Goal: Task Accomplishment & Management: Manage account settings

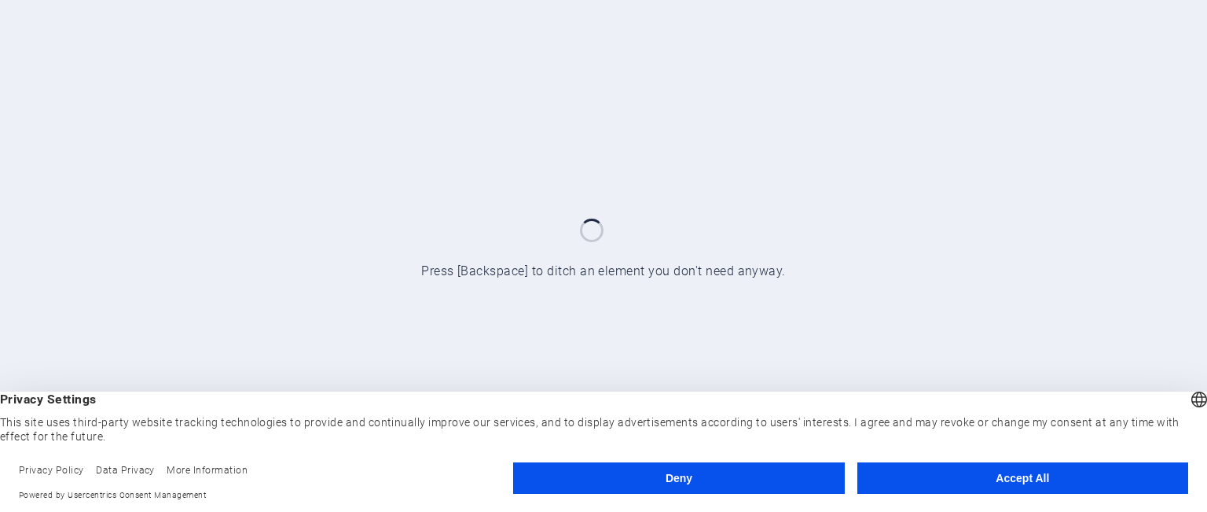
click at [1042, 490] on button "Accept All" at bounding box center [1022, 477] width 331 height 31
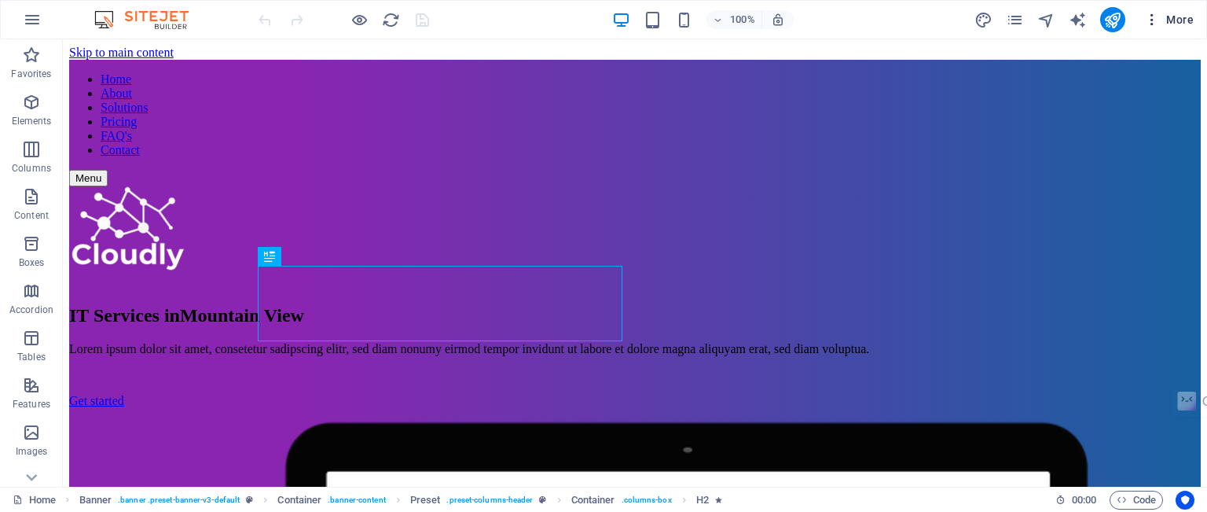
click at [1174, 16] on span "More" at bounding box center [1169, 20] width 50 height 16
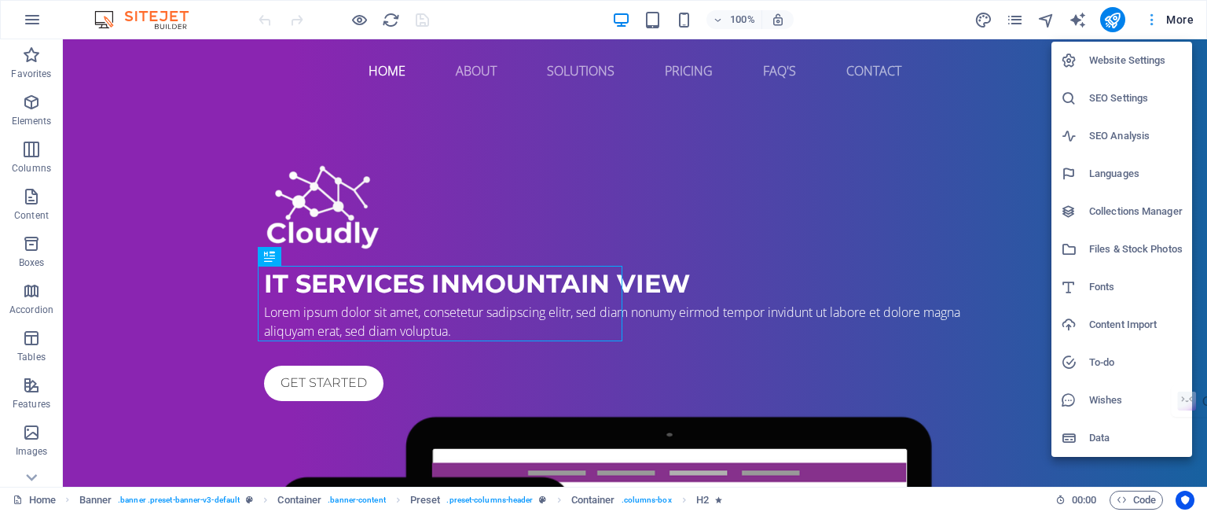
click at [1174, 16] on div at bounding box center [603, 256] width 1207 height 512
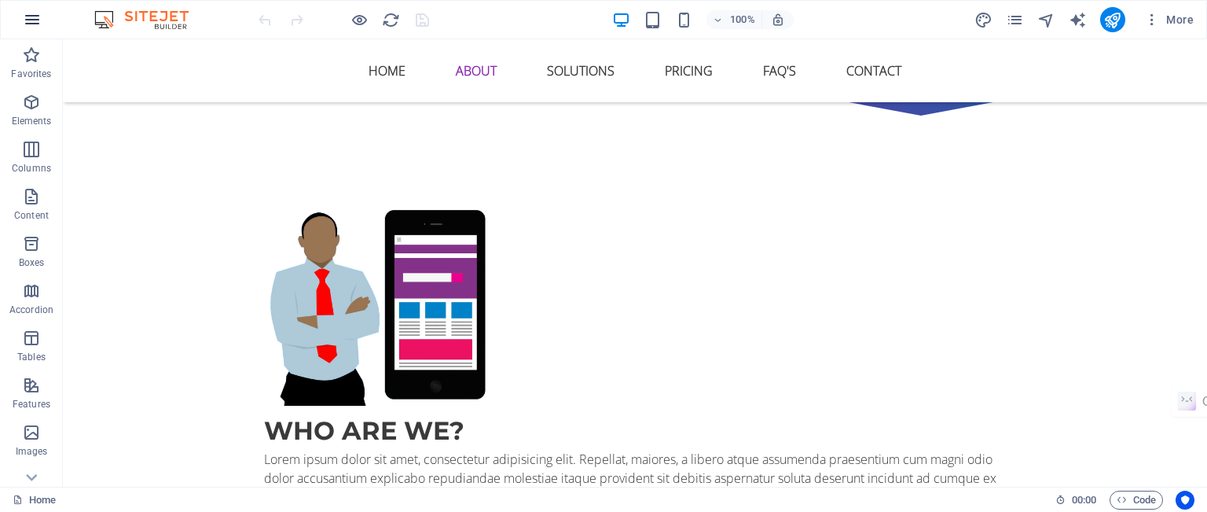
click at [35, 24] on icon "button" at bounding box center [32, 19] width 19 height 19
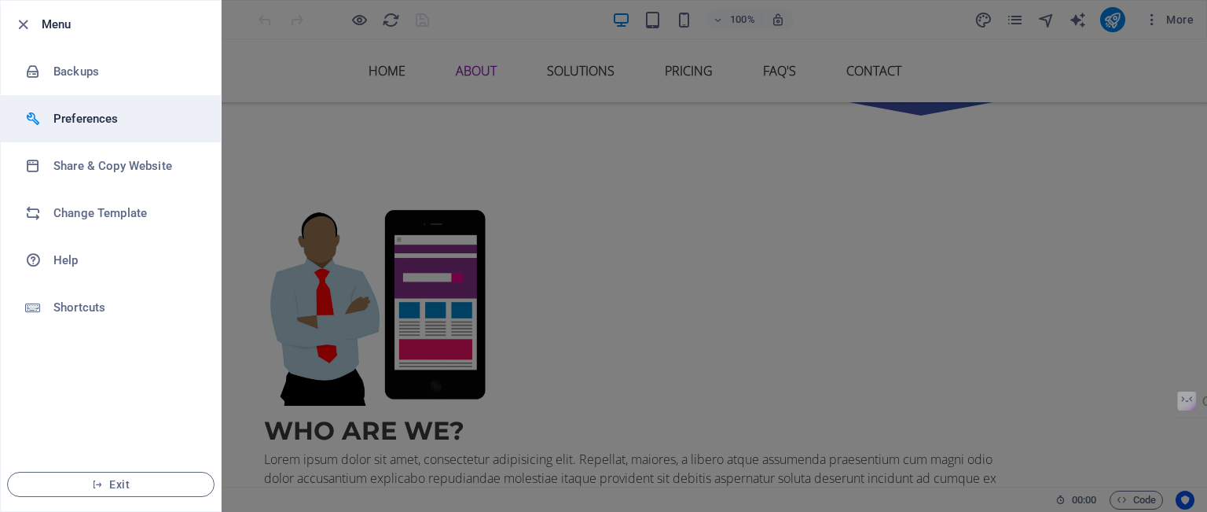
click at [79, 122] on h6 "Preferences" at bounding box center [125, 118] width 145 height 19
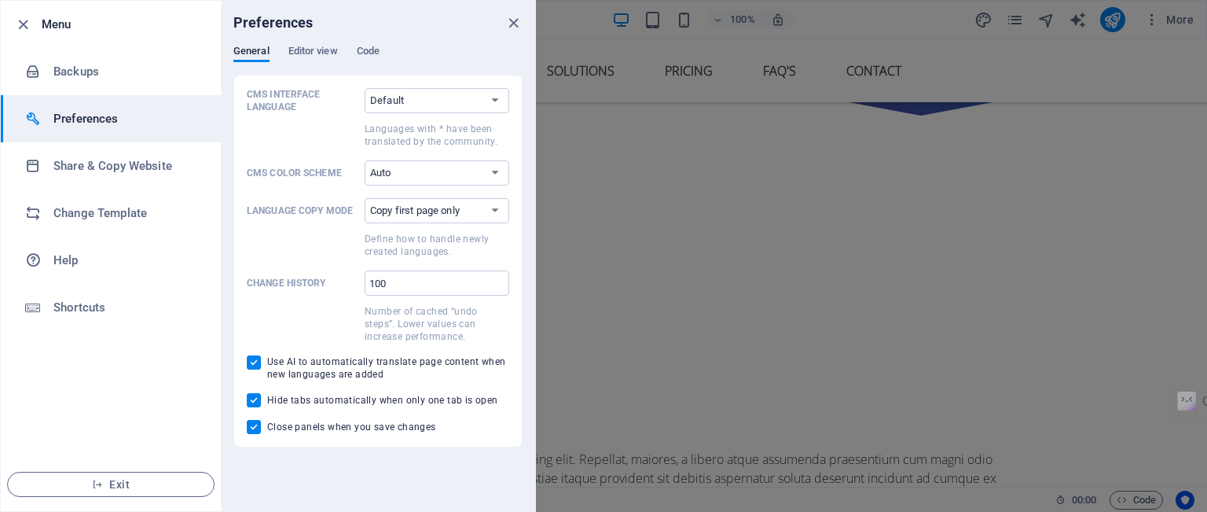
click at [650, 403] on div at bounding box center [603, 256] width 1207 height 512
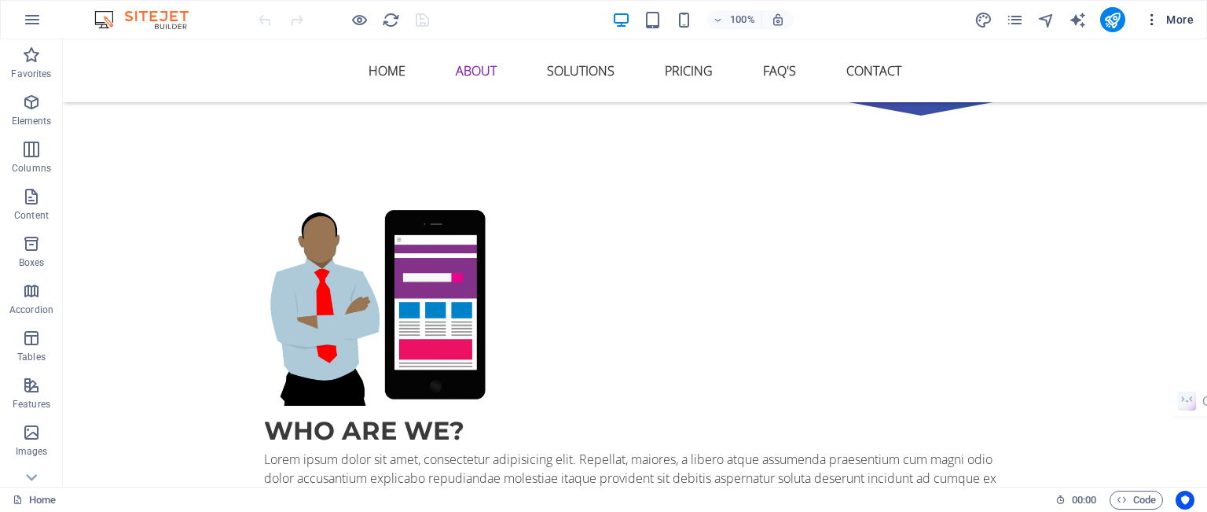
click at [1151, 17] on icon "button" at bounding box center [1152, 20] width 16 height 16
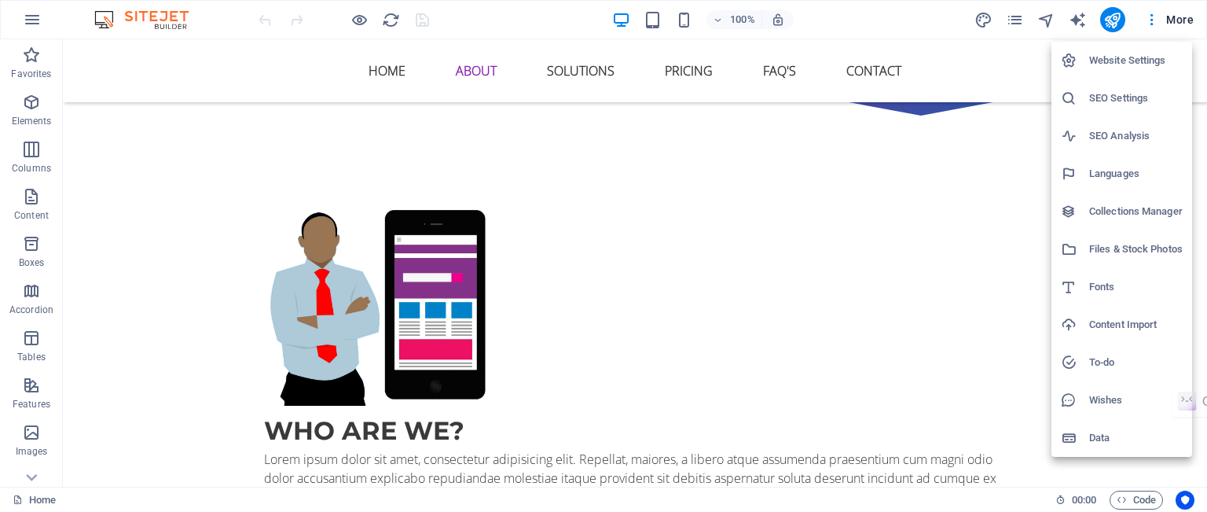
click at [1014, 20] on div at bounding box center [603, 256] width 1207 height 512
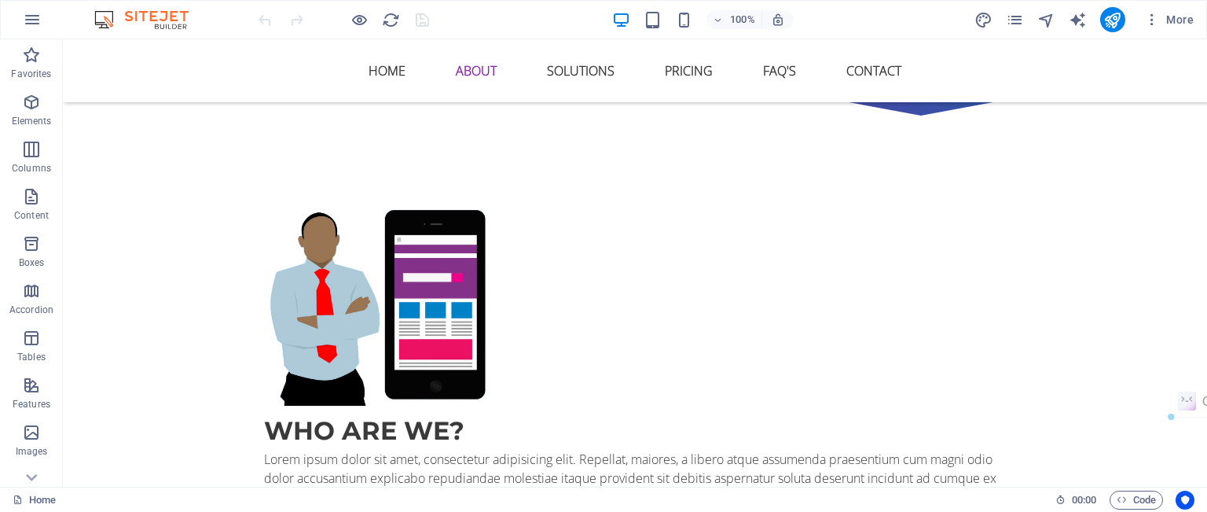
click at [1014, 20] on div "Website Settings SEO Settings SEO Analysis Languages Collections Manager Files …" at bounding box center [603, 260] width 1207 height 502
click at [1014, 20] on icon "pages" at bounding box center [1015, 20] width 18 height 18
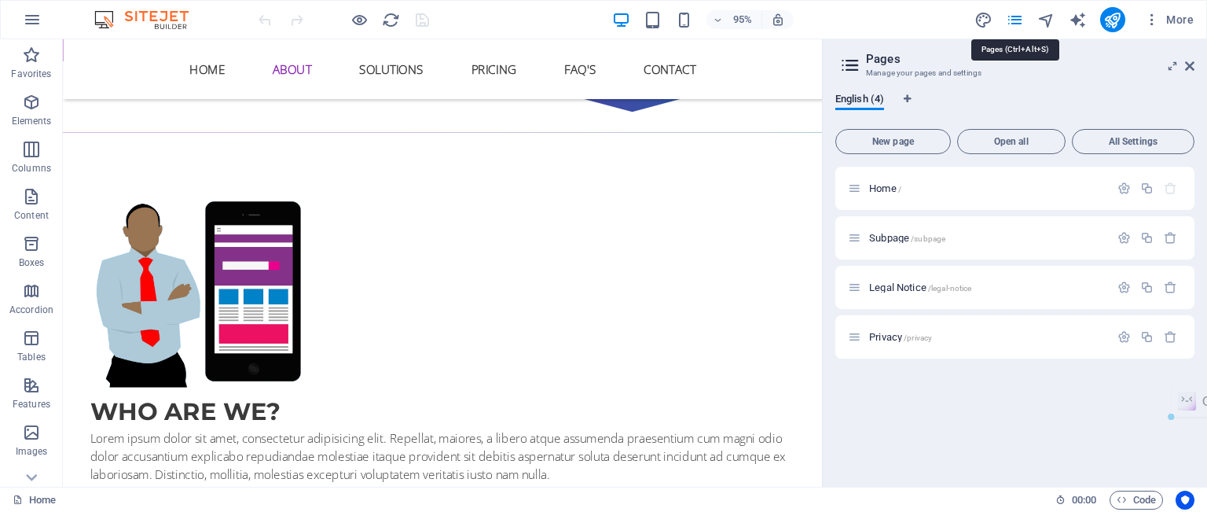
click at [1014, 20] on icon "pages" at bounding box center [1015, 20] width 18 height 18
click at [1191, 62] on icon at bounding box center [1189, 66] width 9 height 13
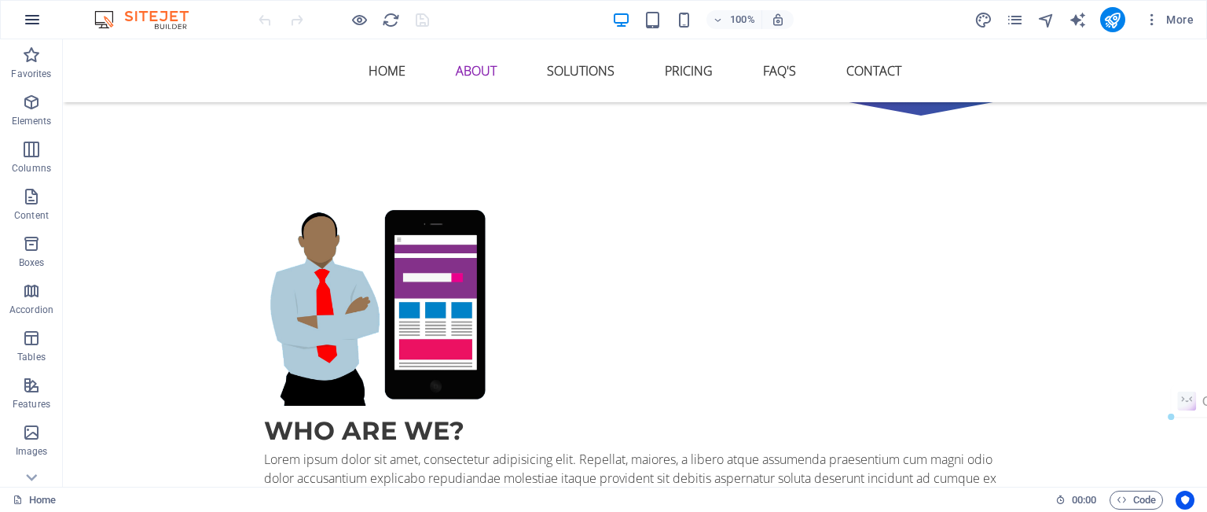
click at [28, 17] on icon "button" at bounding box center [32, 19] width 19 height 19
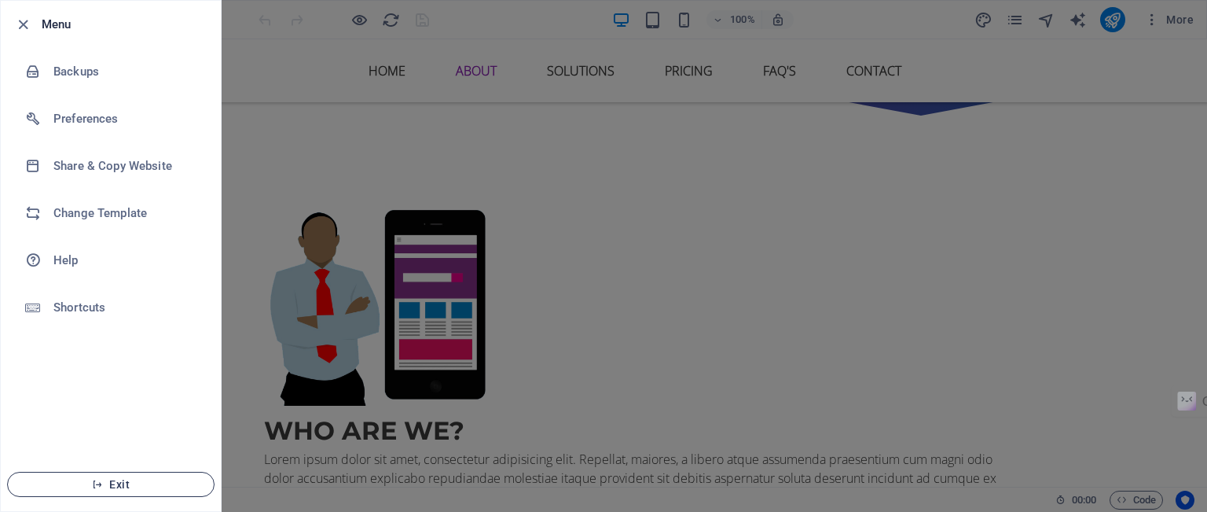
click at [81, 483] on span "Exit" at bounding box center [110, 484] width 181 height 13
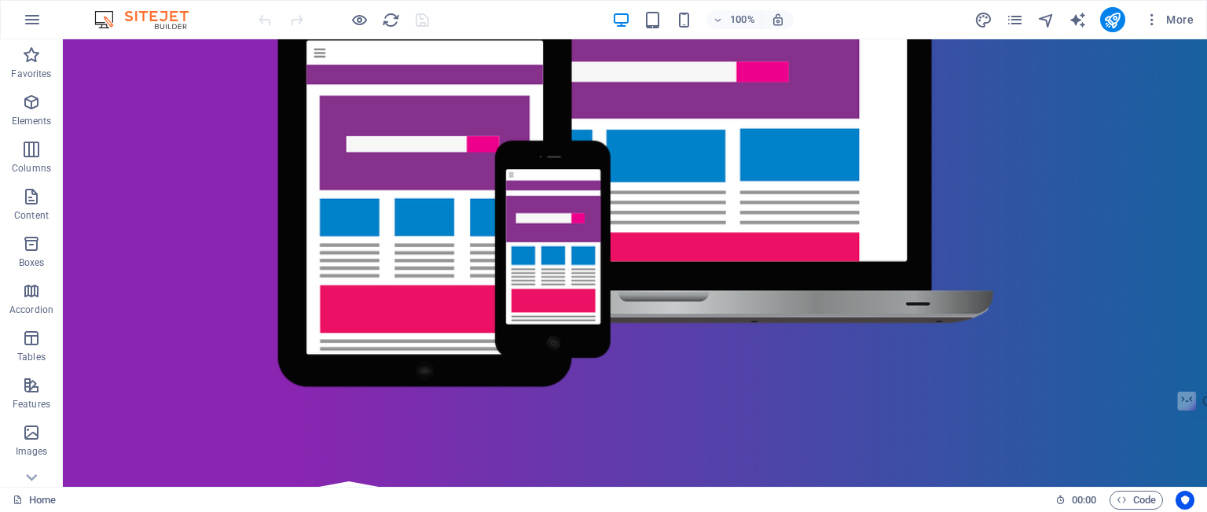
scroll to position [259, 0]
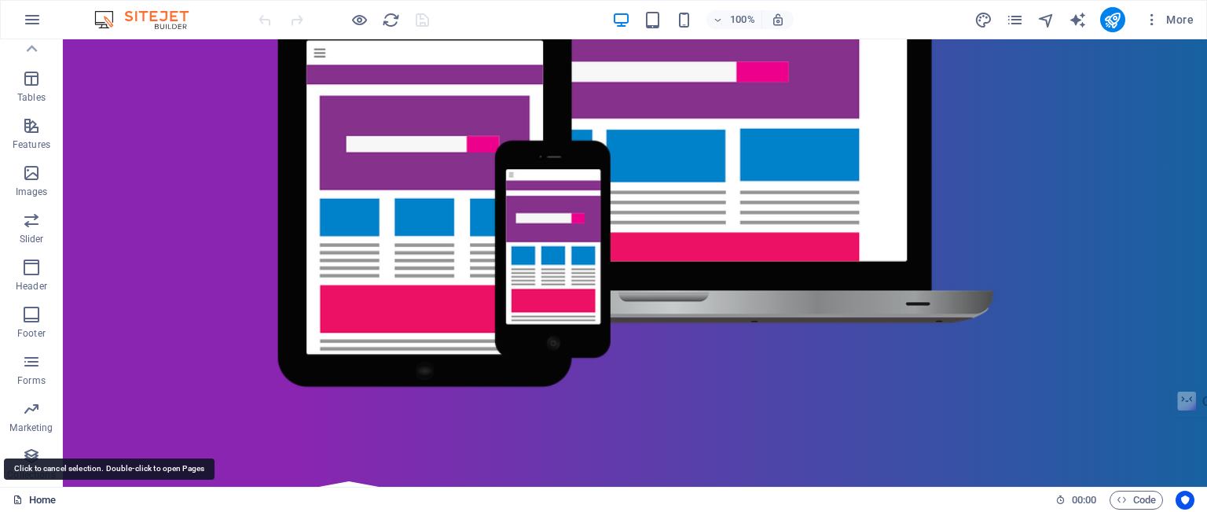
click at [30, 505] on link "Home" at bounding box center [34, 499] width 43 height 19
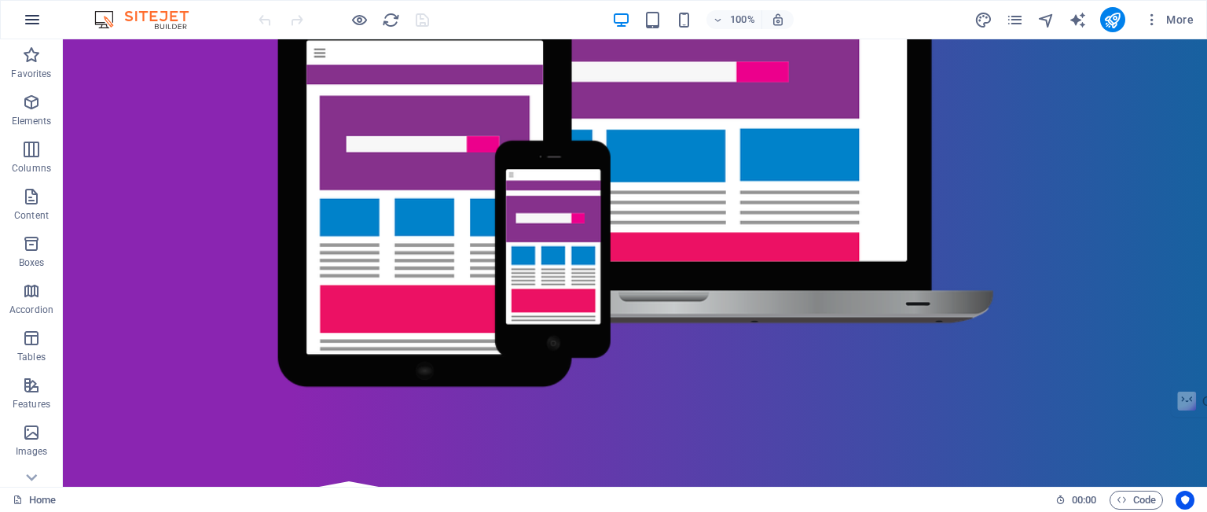
click at [35, 18] on icon "button" at bounding box center [32, 19] width 19 height 19
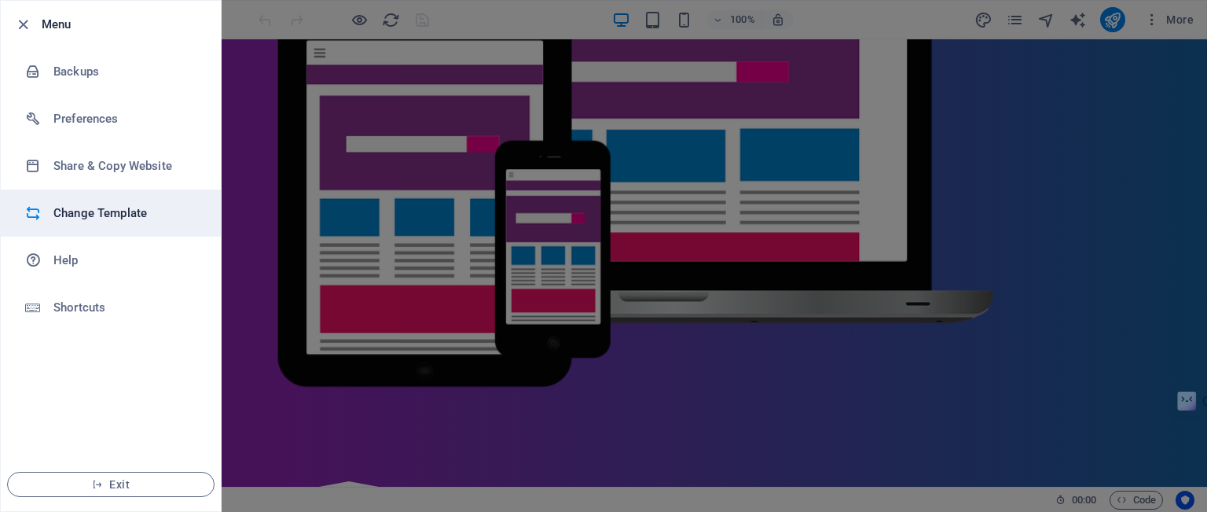
click at [108, 215] on h6 "Change Template" at bounding box center [125, 213] width 145 height 19
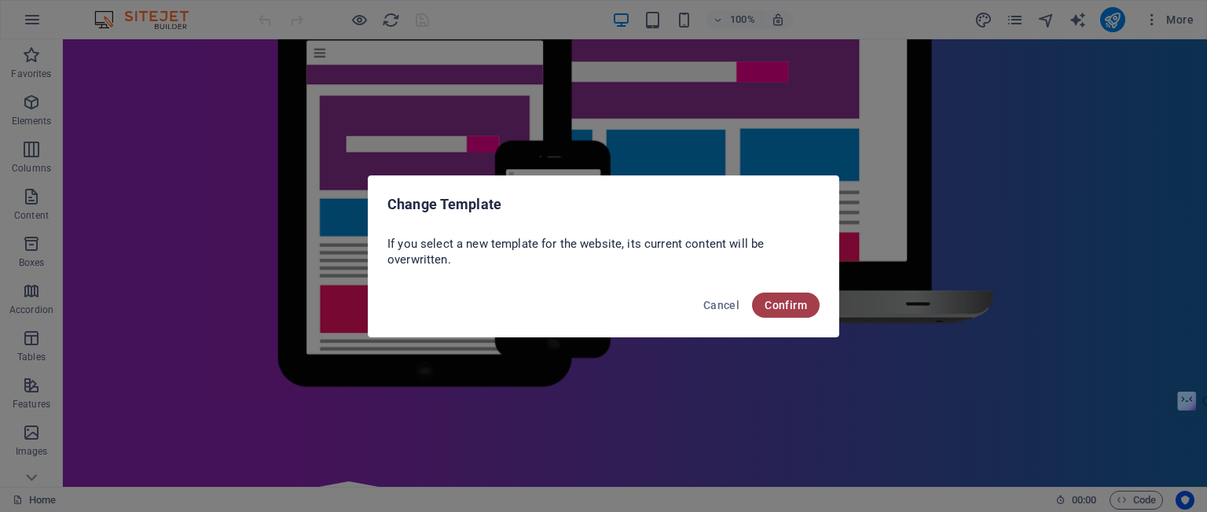
click at [794, 304] on span "Confirm" at bounding box center [786, 305] width 42 height 13
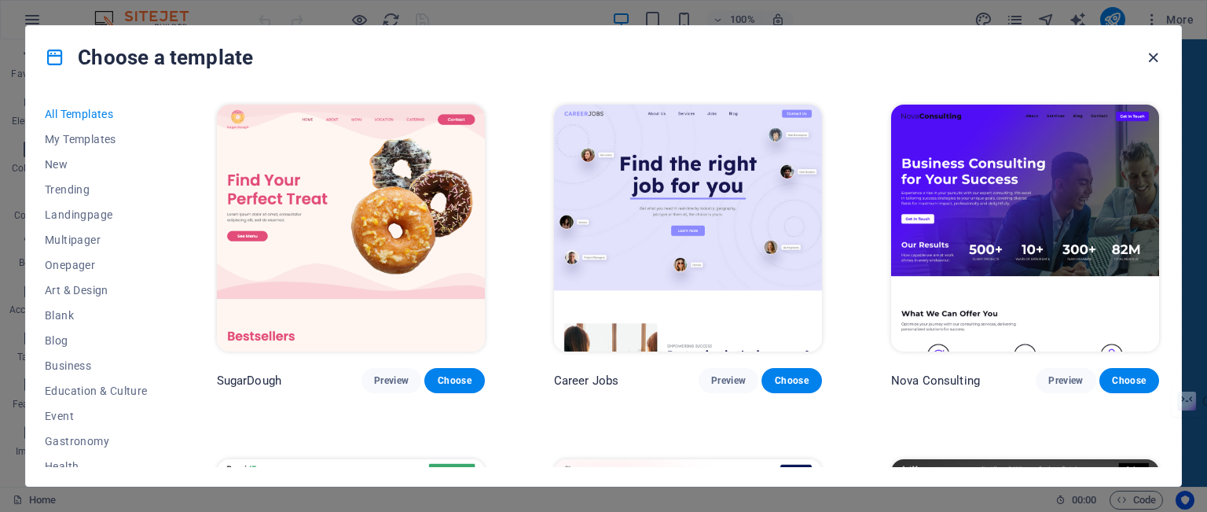
click at [1159, 53] on icon "button" at bounding box center [1153, 58] width 18 height 18
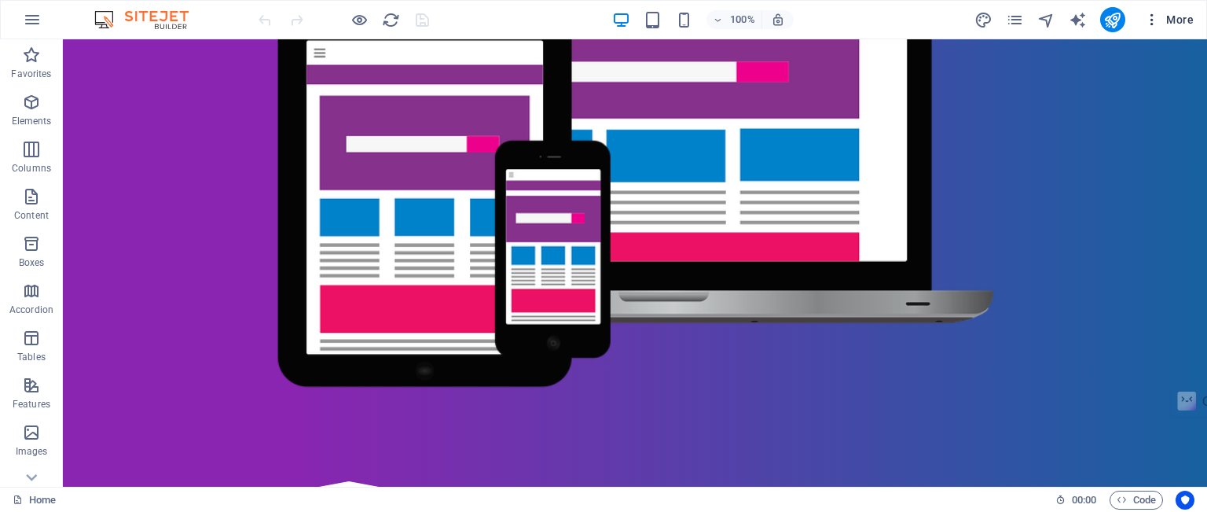
click at [1158, 20] on icon "button" at bounding box center [1152, 20] width 16 height 16
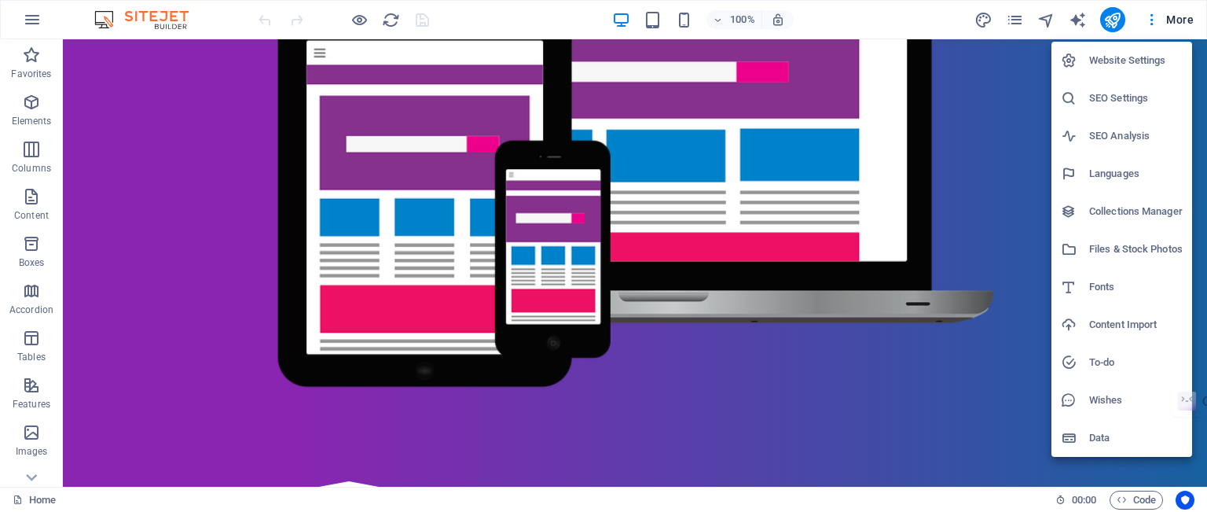
click at [993, 259] on div at bounding box center [603, 256] width 1207 height 512
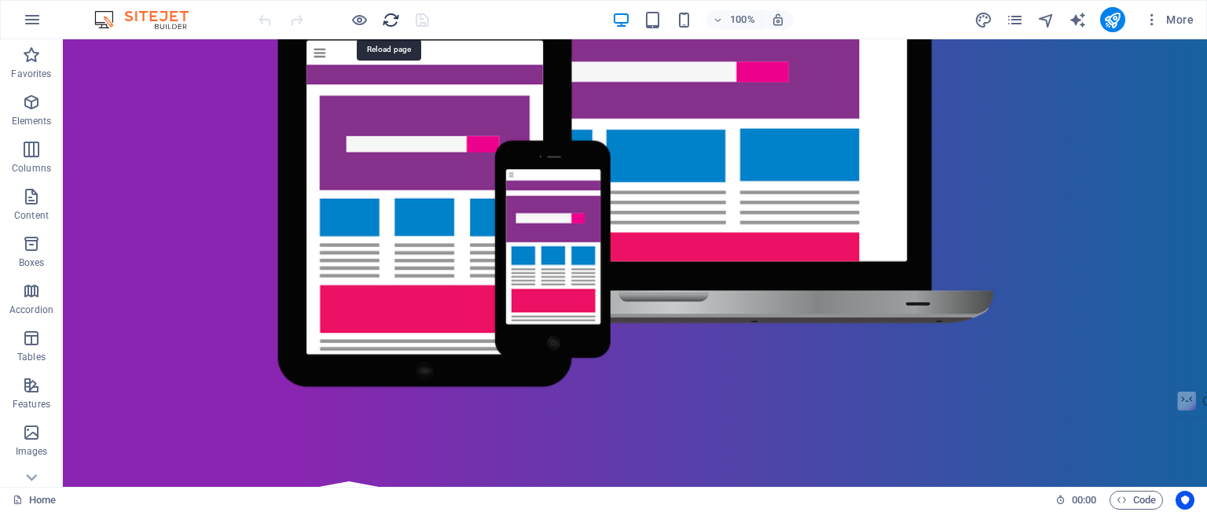
click at [390, 18] on icon "reload" at bounding box center [391, 20] width 18 height 18
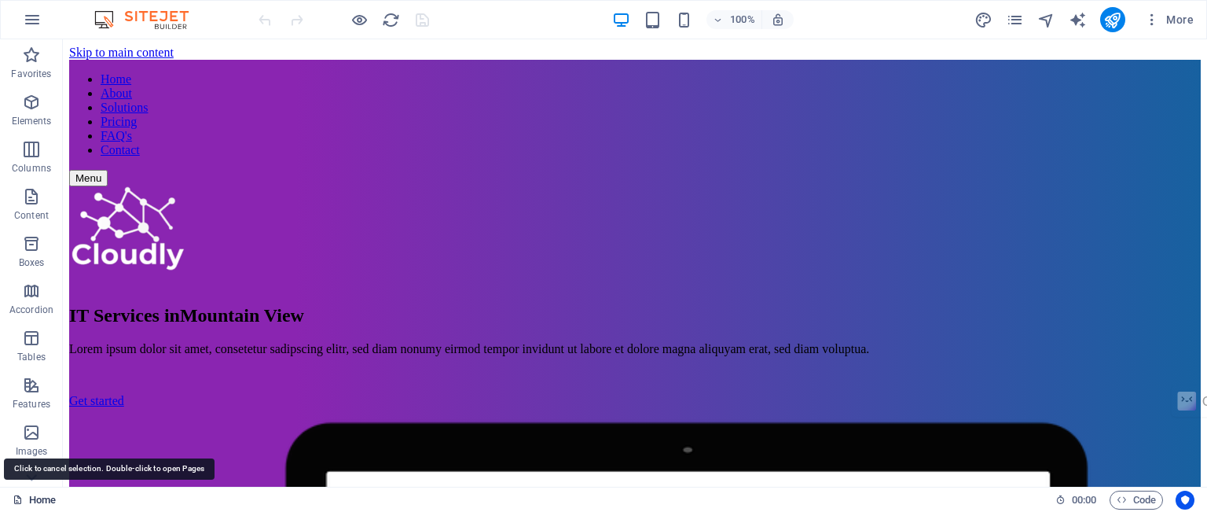
click at [44, 502] on link "Home" at bounding box center [34, 499] width 43 height 19
click at [33, 17] on icon "button" at bounding box center [32, 19] width 19 height 19
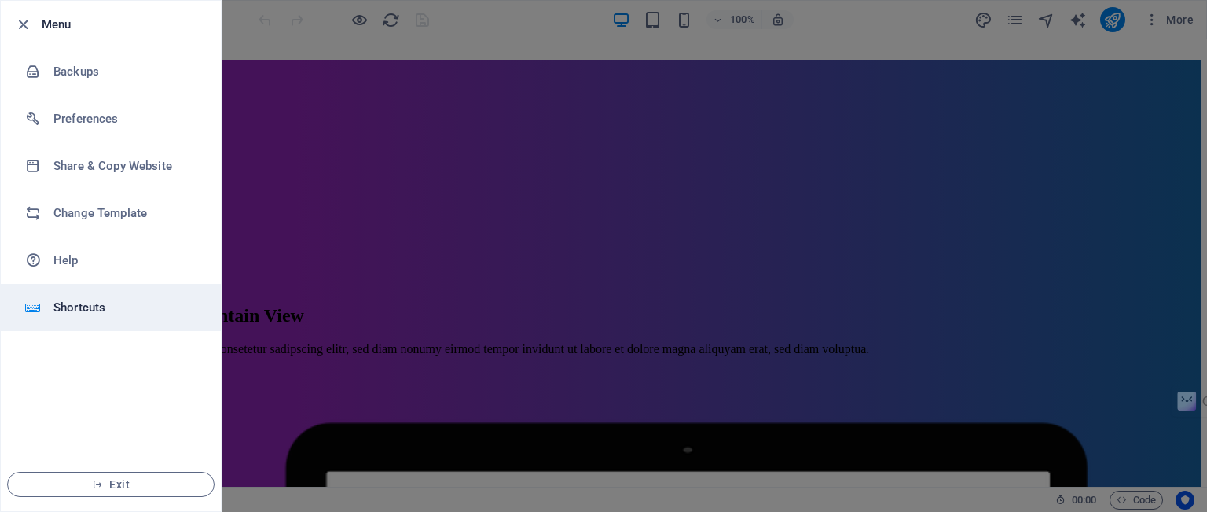
click at [97, 303] on h6 "Shortcuts" at bounding box center [125, 307] width 145 height 19
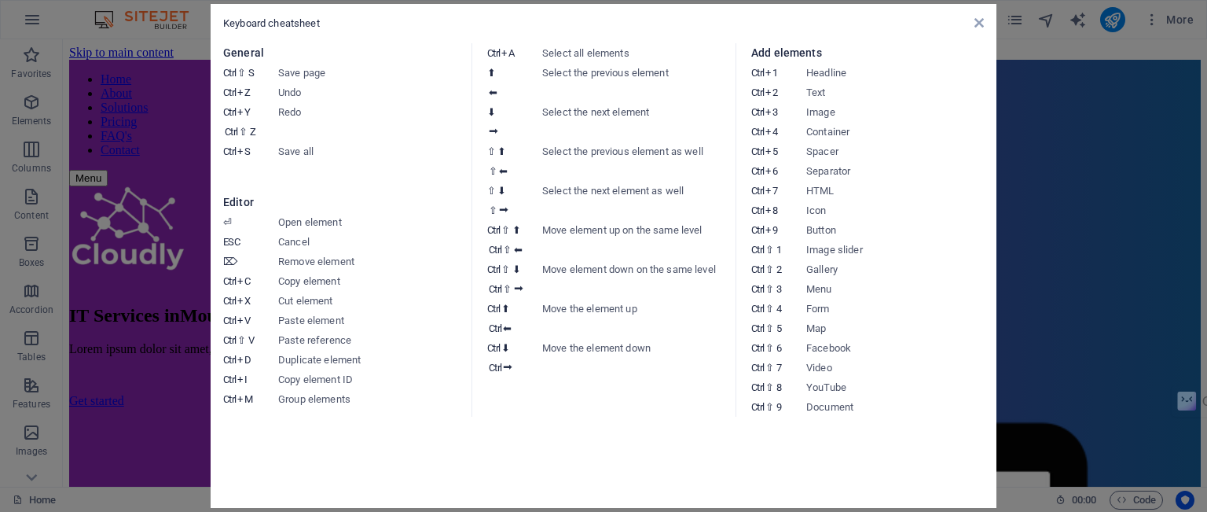
click at [1069, 227] on aside "Keyboard cheatsheet General Ctrl ⇧ S Save page Ctrl Z Undo Ctrl Y Ctrl ⇧ Z Redo…" at bounding box center [603, 256] width 1207 height 512
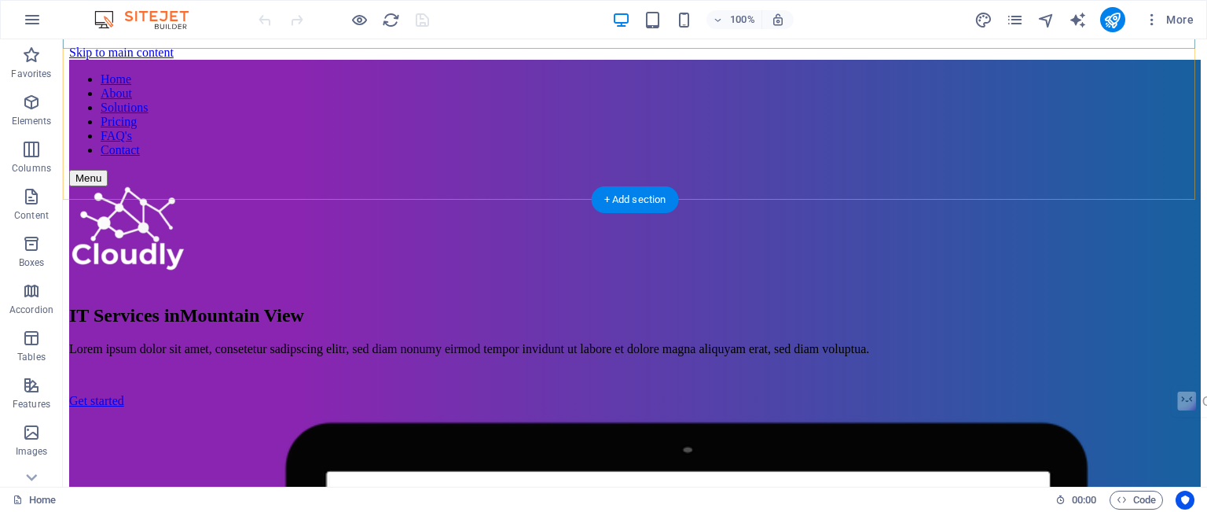
click at [1166, 15] on span "More" at bounding box center [1169, 20] width 50 height 16
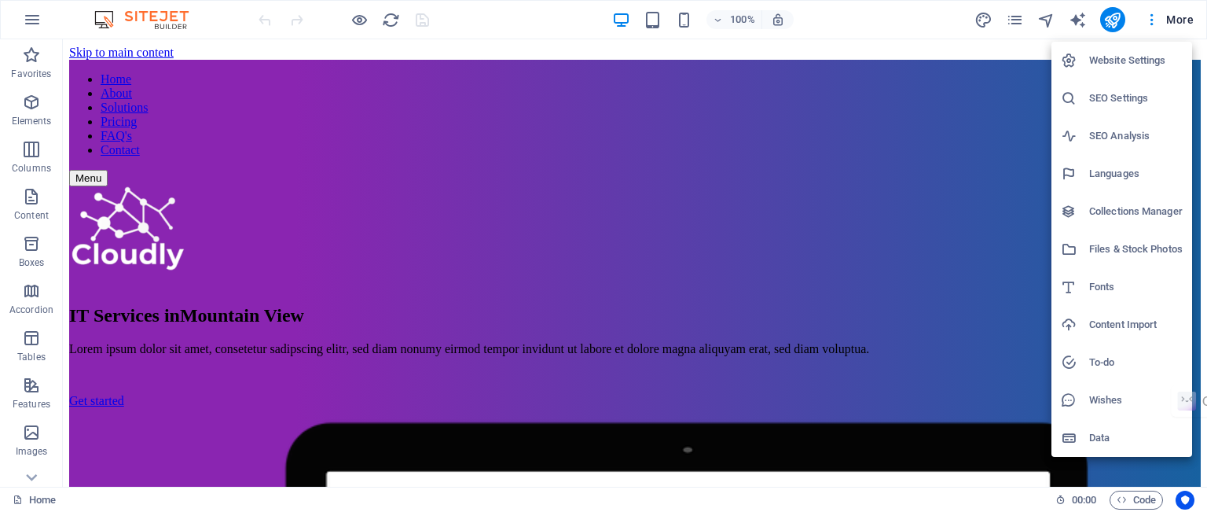
click at [1150, 21] on div at bounding box center [603, 256] width 1207 height 512
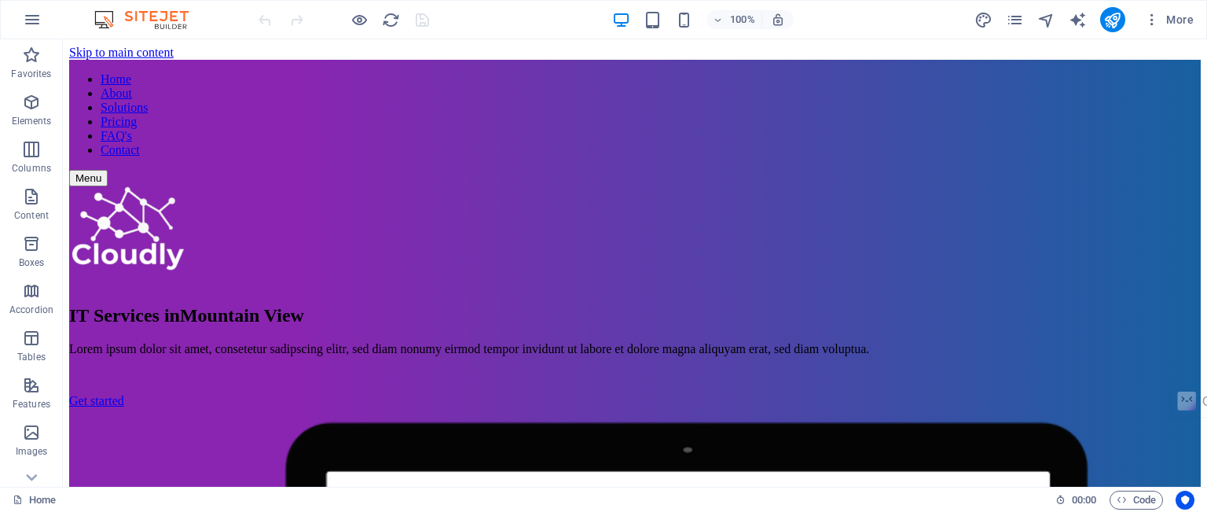
click at [1154, 20] on icon "button" at bounding box center [1152, 20] width 16 height 16
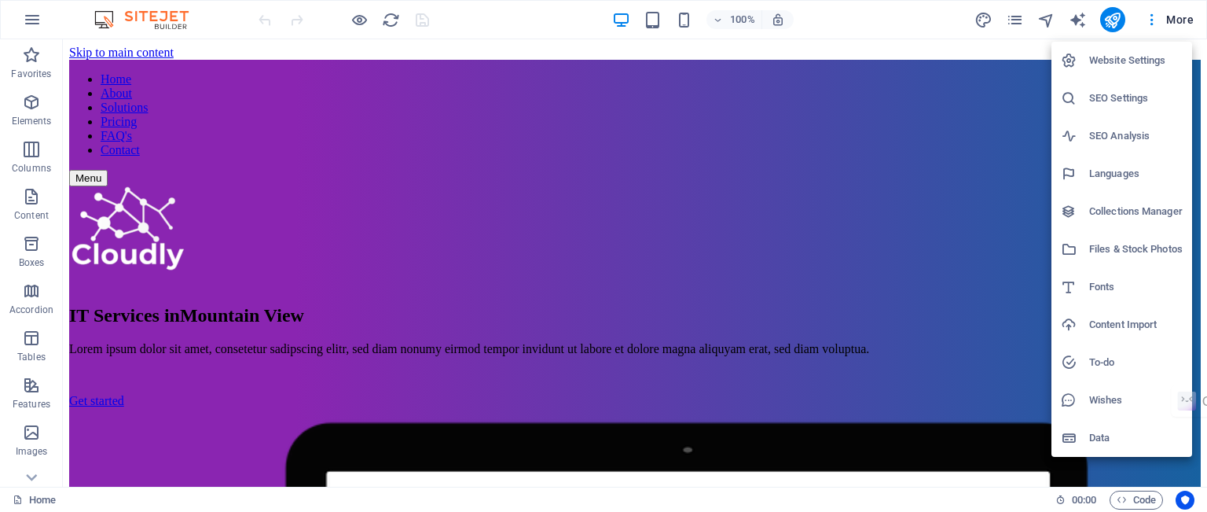
click at [1176, 20] on div at bounding box center [603, 256] width 1207 height 512
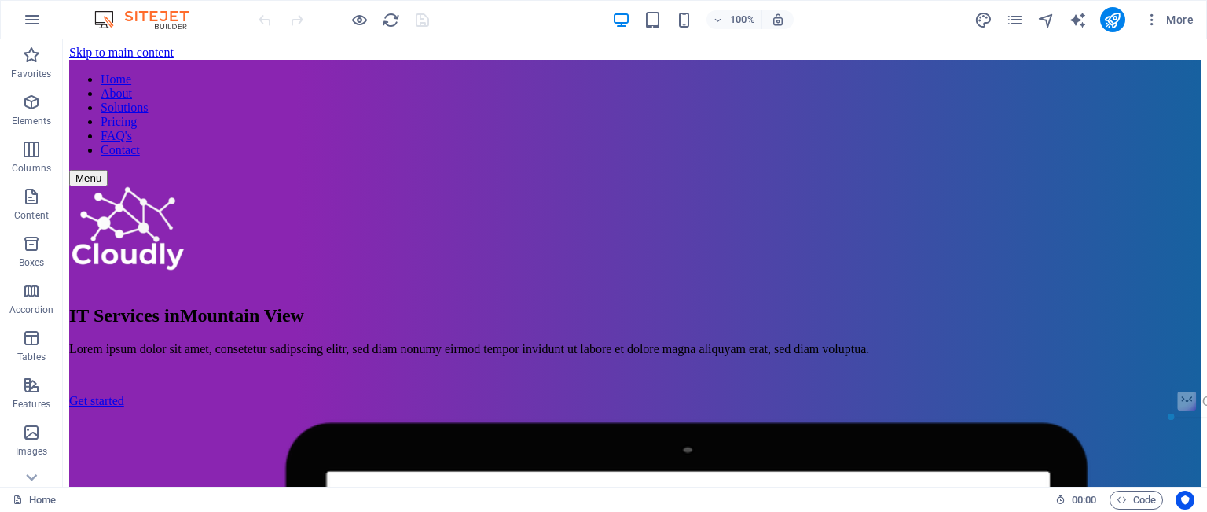
click at [1176, 20] on span "More" at bounding box center [1169, 20] width 50 height 16
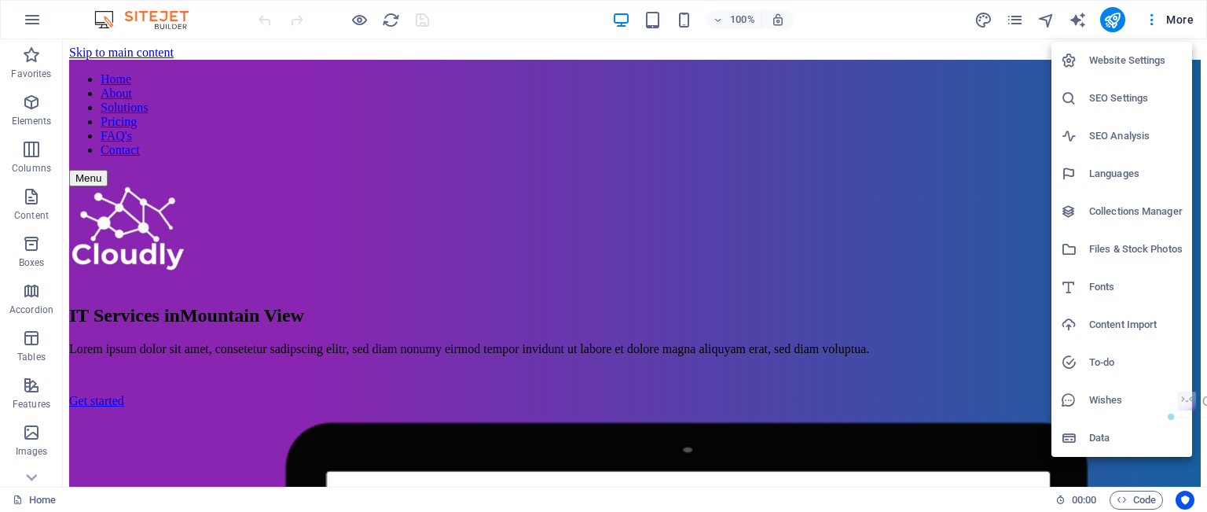
click at [1121, 61] on h6 "Website Settings" at bounding box center [1136, 60] width 94 height 19
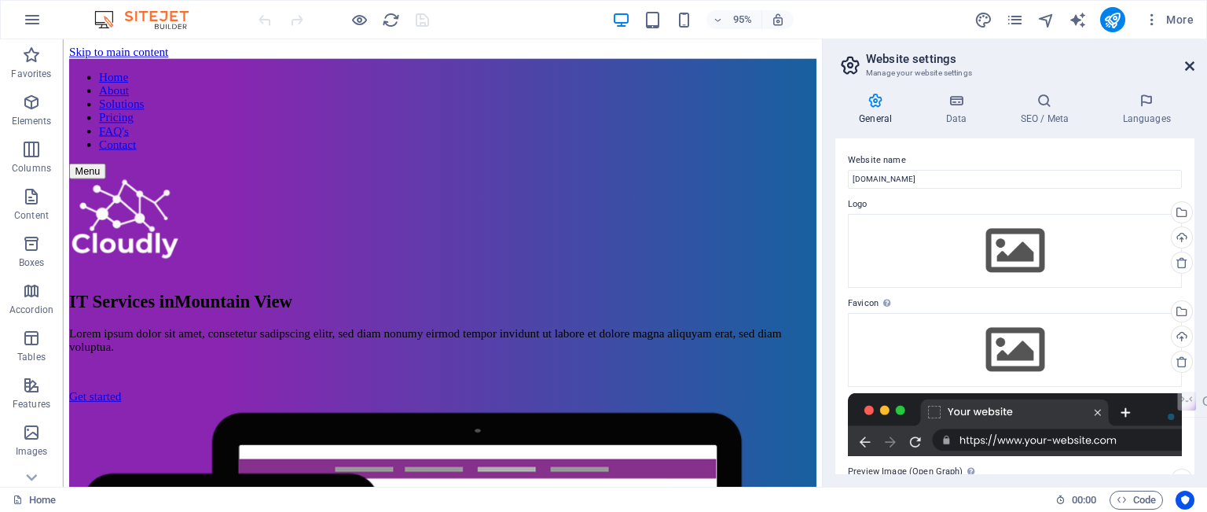
click at [1187, 68] on icon at bounding box center [1189, 66] width 9 height 13
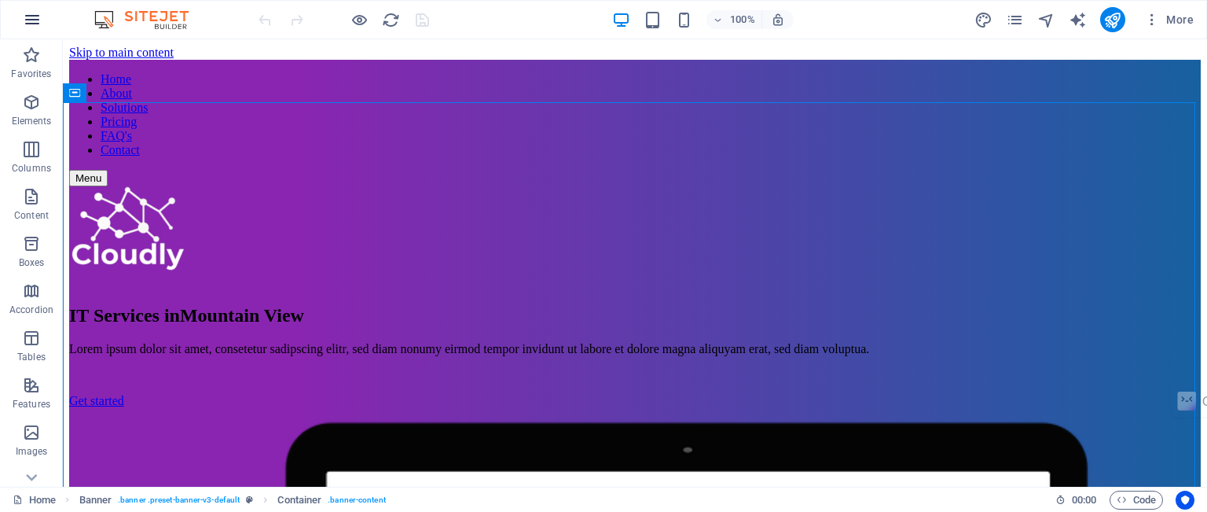
click at [37, 17] on icon "button" at bounding box center [32, 19] width 19 height 19
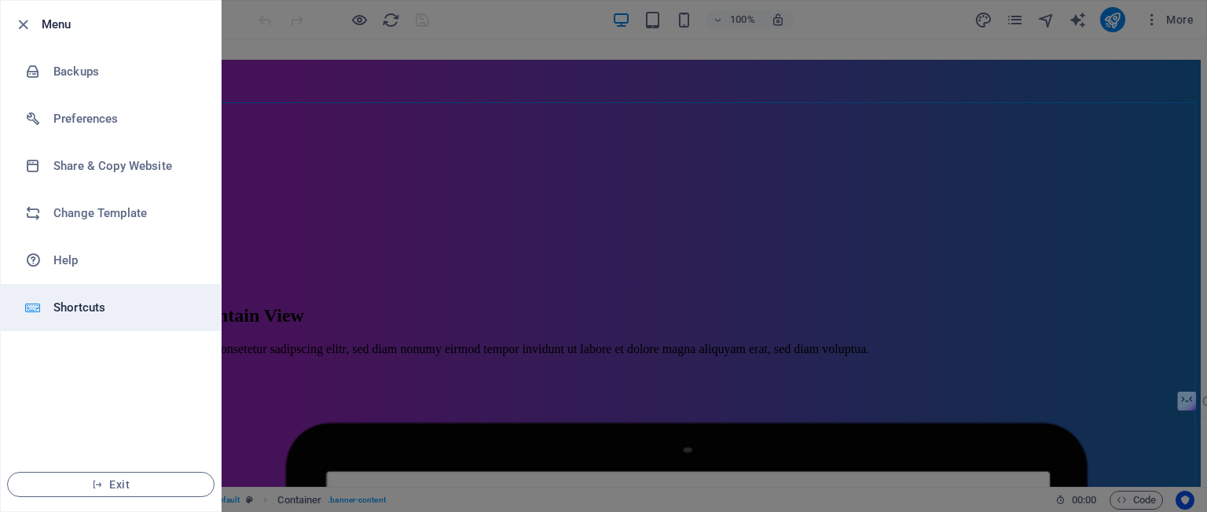
click at [85, 321] on li "Shortcuts" at bounding box center [111, 307] width 220 height 47
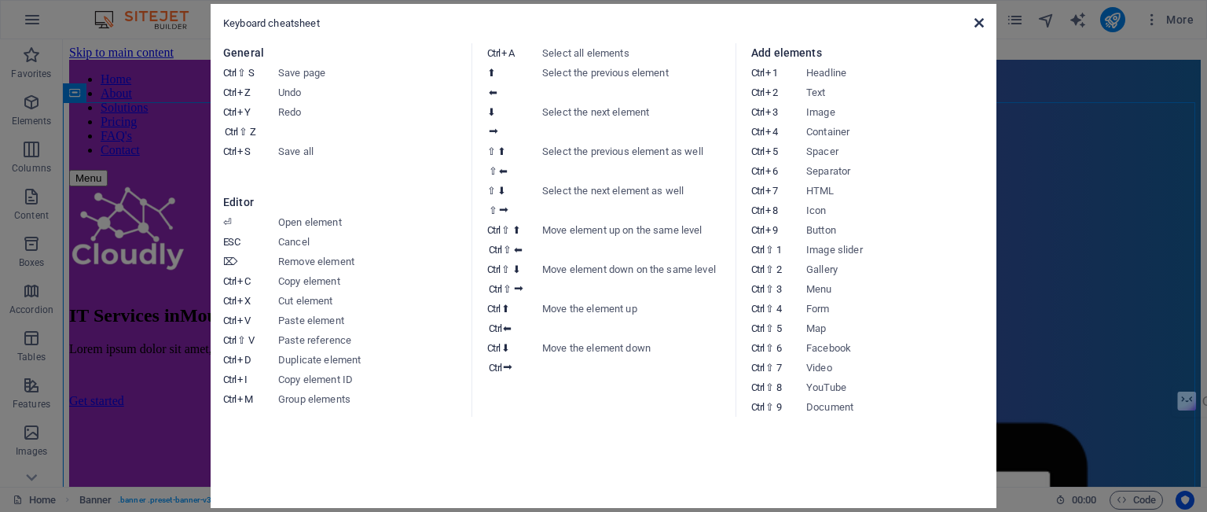
click at [979, 17] on icon at bounding box center [978, 23] width 9 height 13
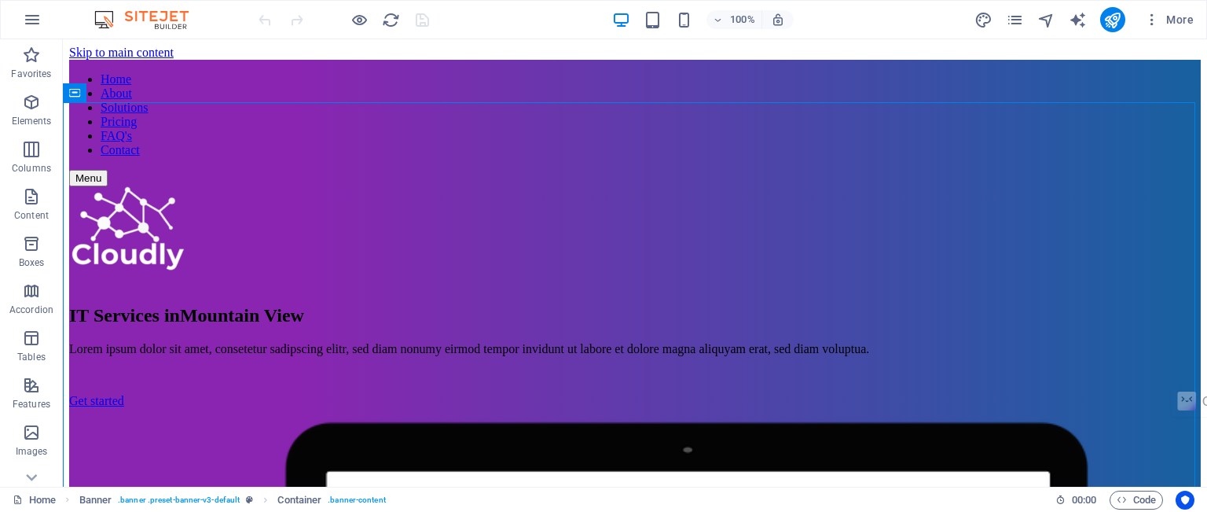
click at [164, 16] on img at bounding box center [149, 19] width 118 height 19
click at [292, 17] on div at bounding box center [343, 19] width 176 height 25
click at [260, 23] on div at bounding box center [343, 19] width 176 height 25
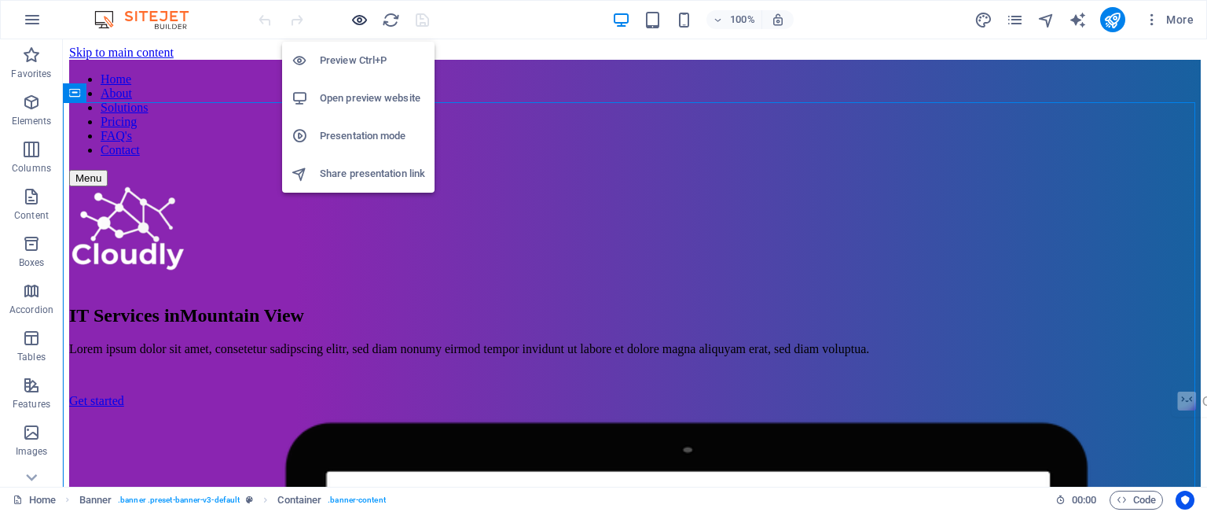
click at [354, 24] on icon "button" at bounding box center [359, 20] width 18 height 18
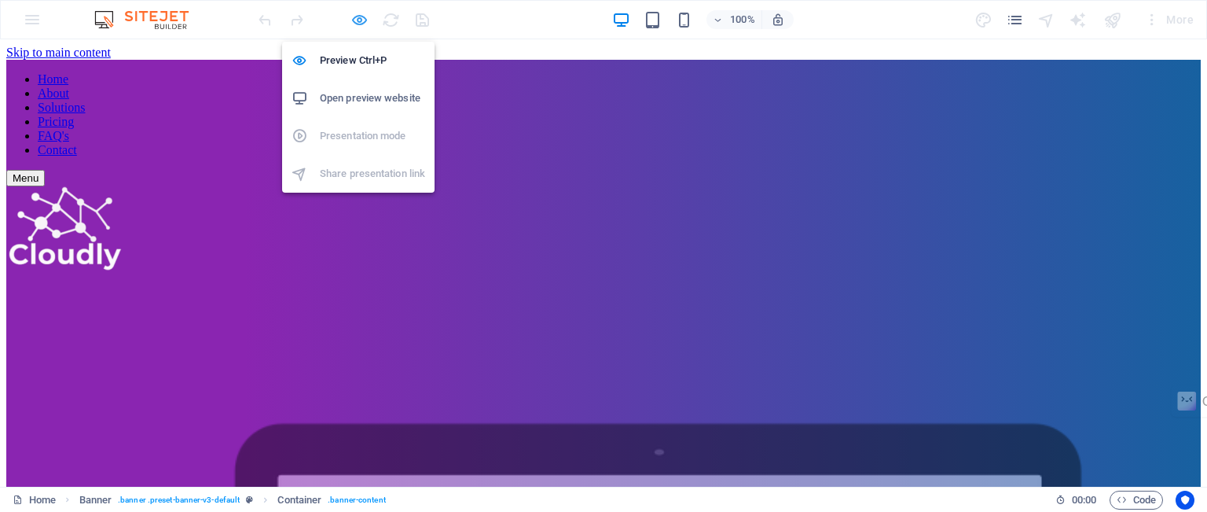
click at [354, 24] on icon "button" at bounding box center [359, 20] width 18 height 18
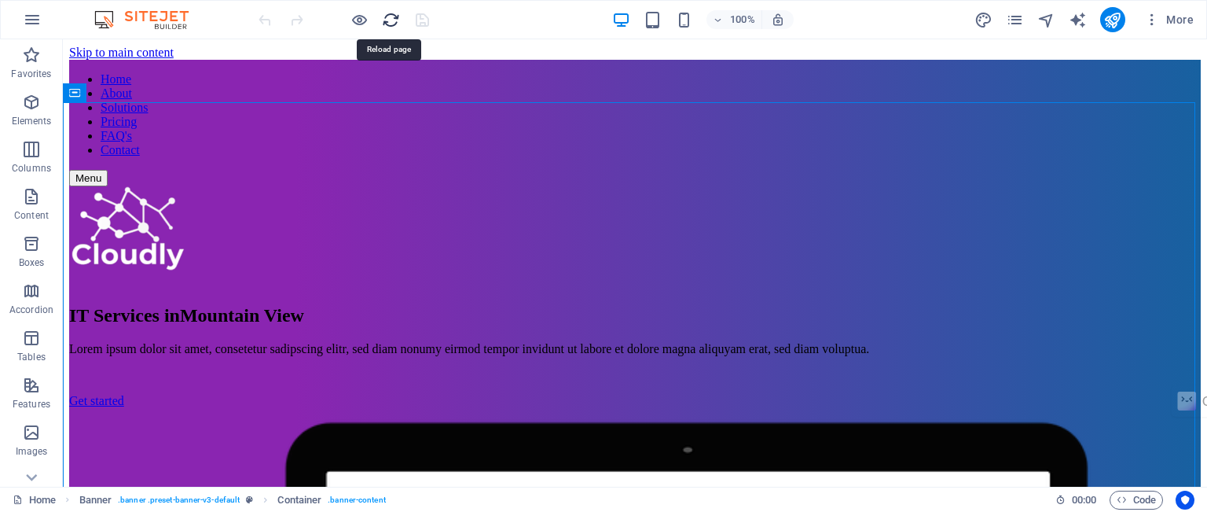
click at [392, 17] on icon "reload" at bounding box center [391, 20] width 18 height 18
click at [722, 16] on icon "button" at bounding box center [718, 20] width 11 height 10
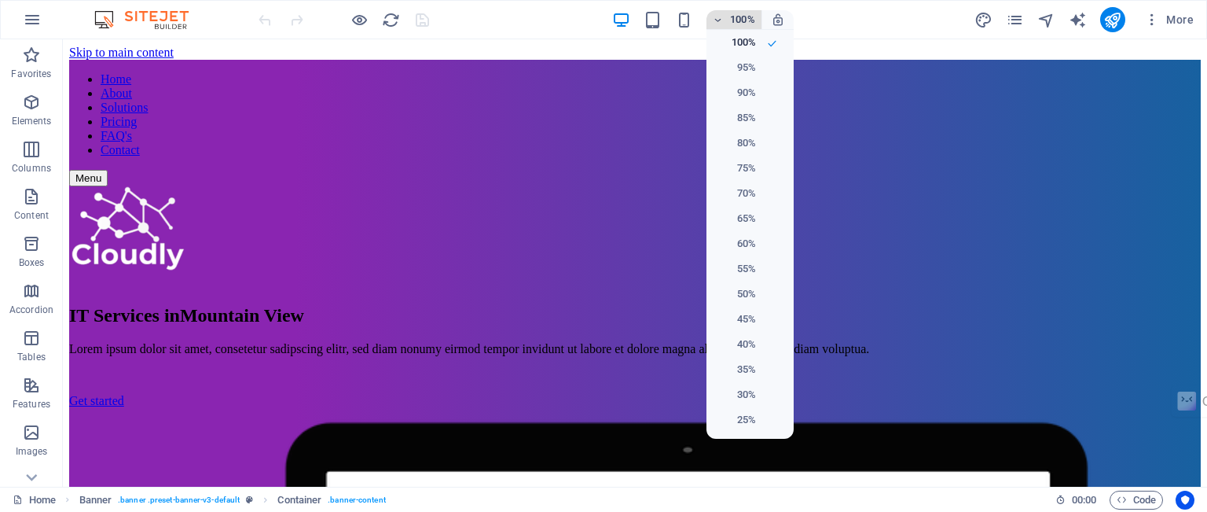
click at [722, 16] on div at bounding box center [603, 256] width 1207 height 512
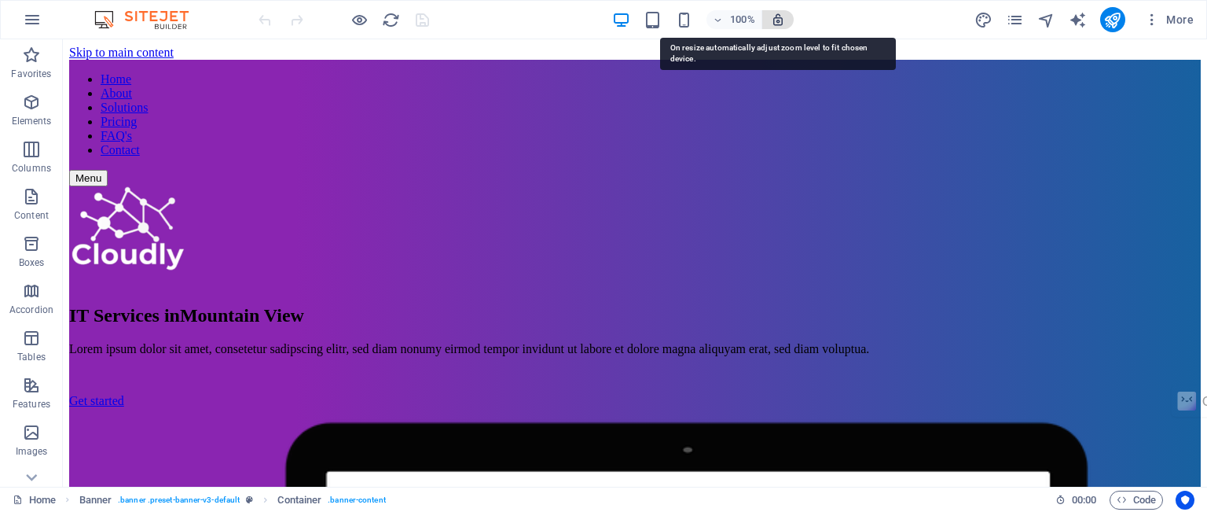
click at [777, 18] on icon "button" at bounding box center [778, 20] width 14 height 14
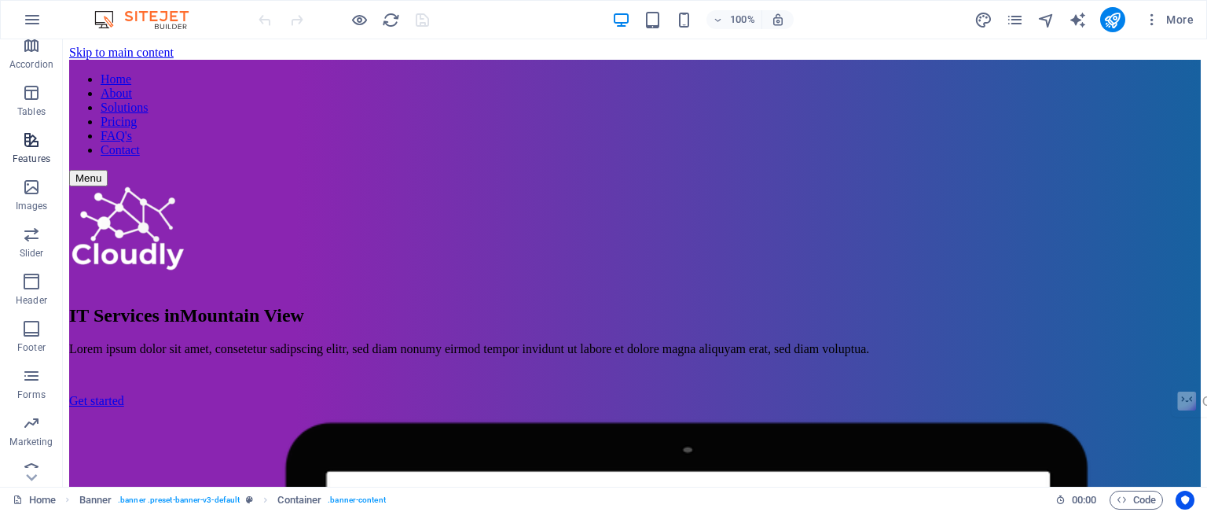
scroll to position [259, 0]
click at [1150, 497] on span "Code" at bounding box center [1136, 499] width 39 height 19
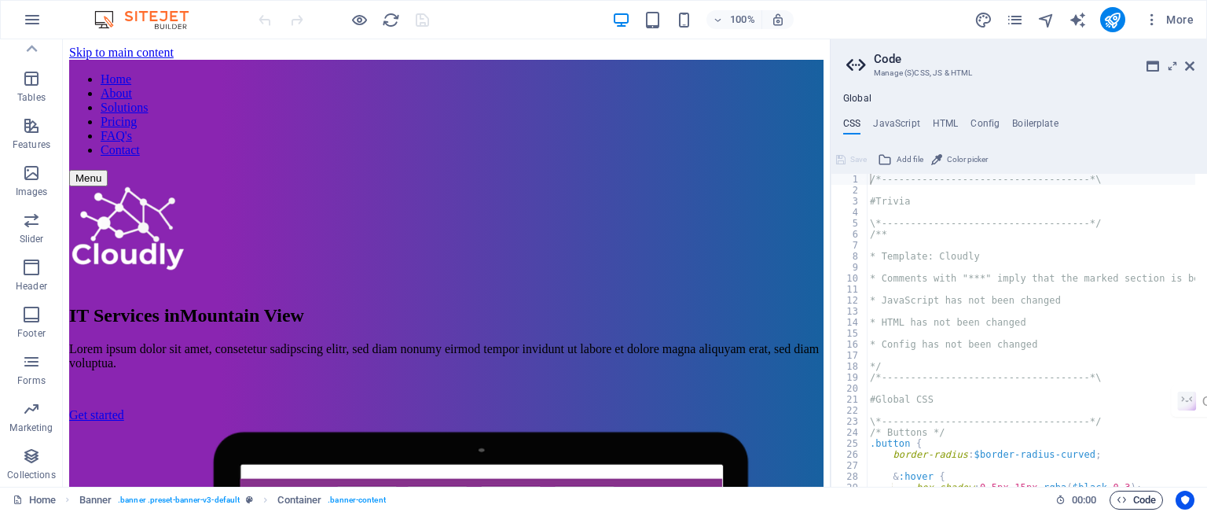
click at [1150, 497] on span "Code" at bounding box center [1136, 499] width 39 height 19
click at [1149, 28] on button "More" at bounding box center [1169, 19] width 62 height 25
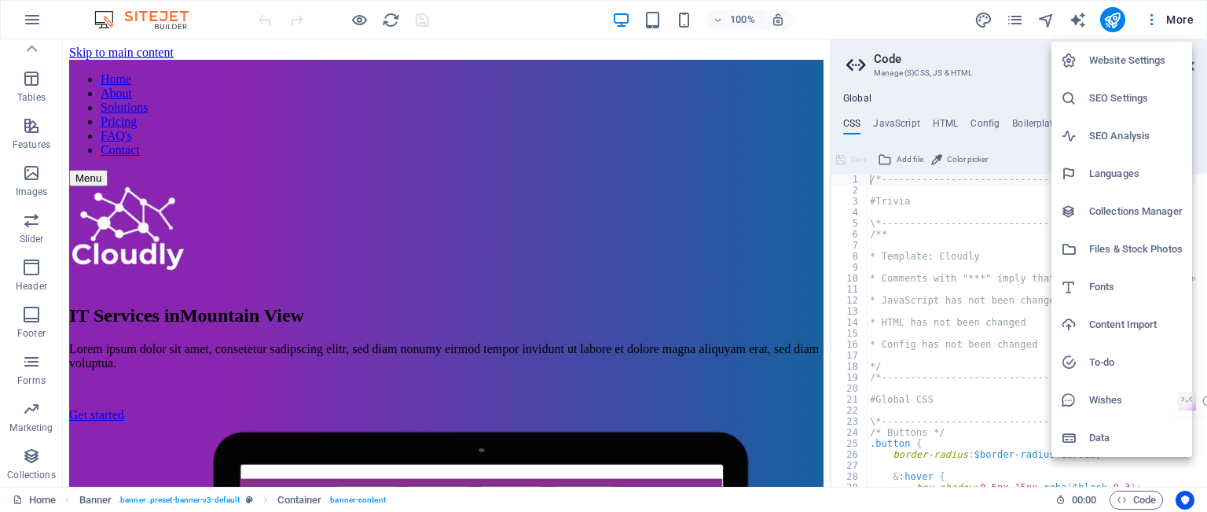
click at [31, 10] on div at bounding box center [603, 256] width 1207 height 512
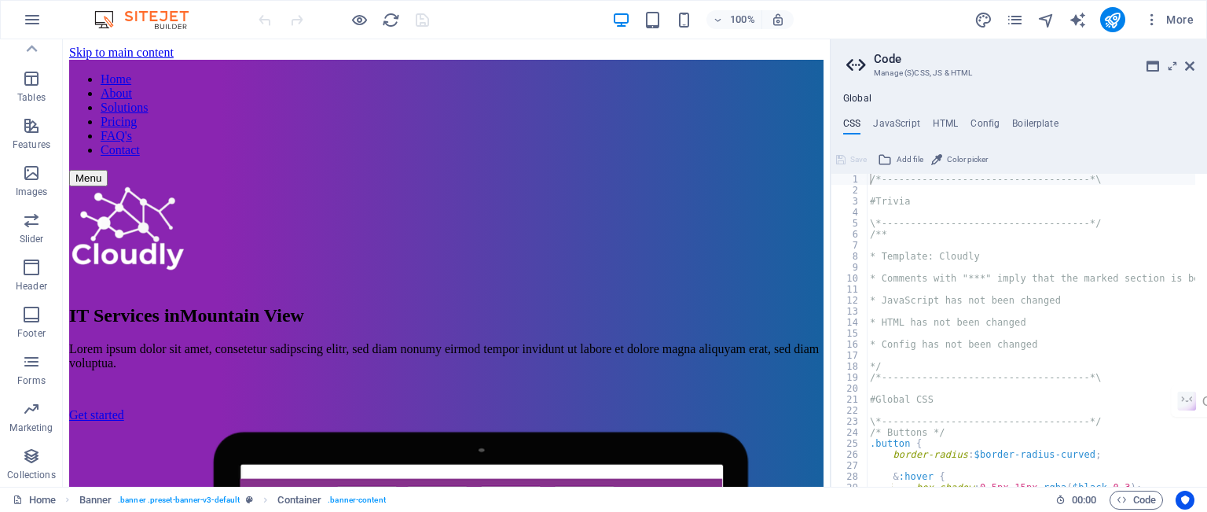
click at [31, 12] on div "Website Settings SEO Settings SEO Analysis Languages Collections Manager Files …" at bounding box center [603, 260] width 1207 height 502
click at [30, 18] on icon "button" at bounding box center [32, 19] width 19 height 19
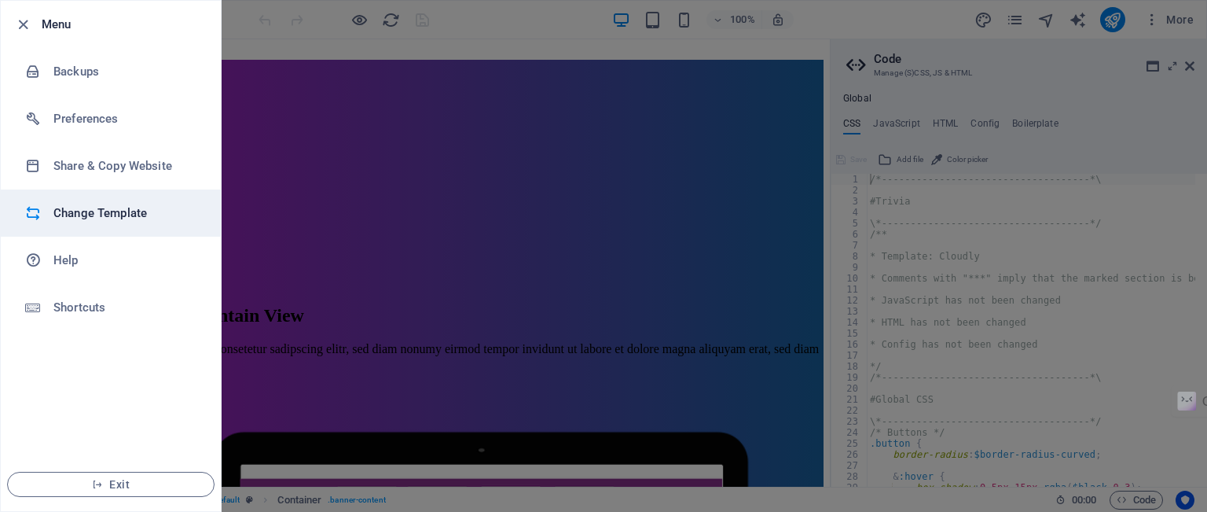
click at [90, 211] on h6 "Change Template" at bounding box center [125, 213] width 145 height 19
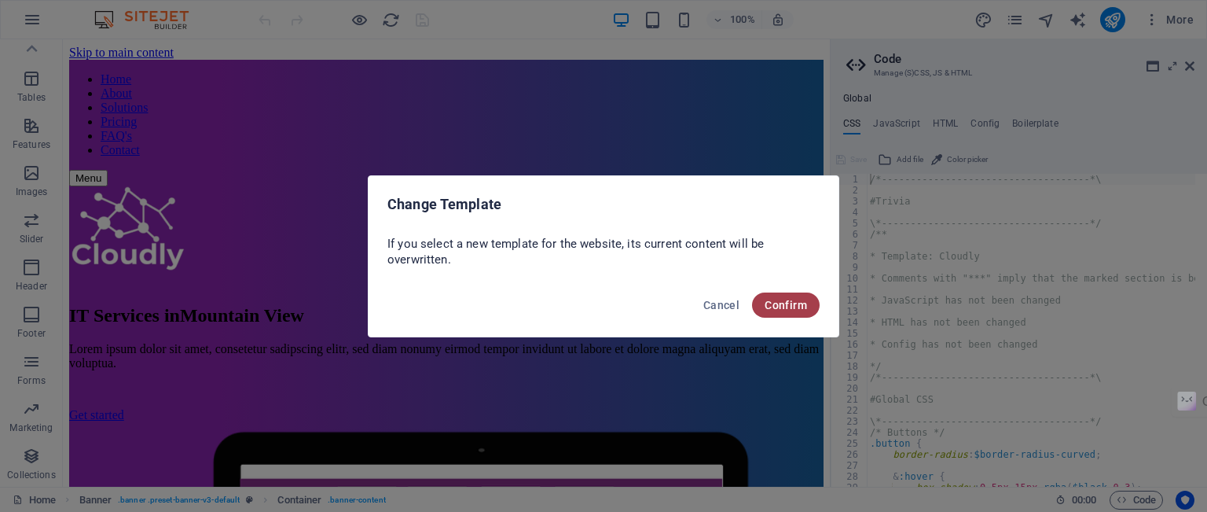
click at [789, 310] on span "Confirm" at bounding box center [786, 305] width 42 height 13
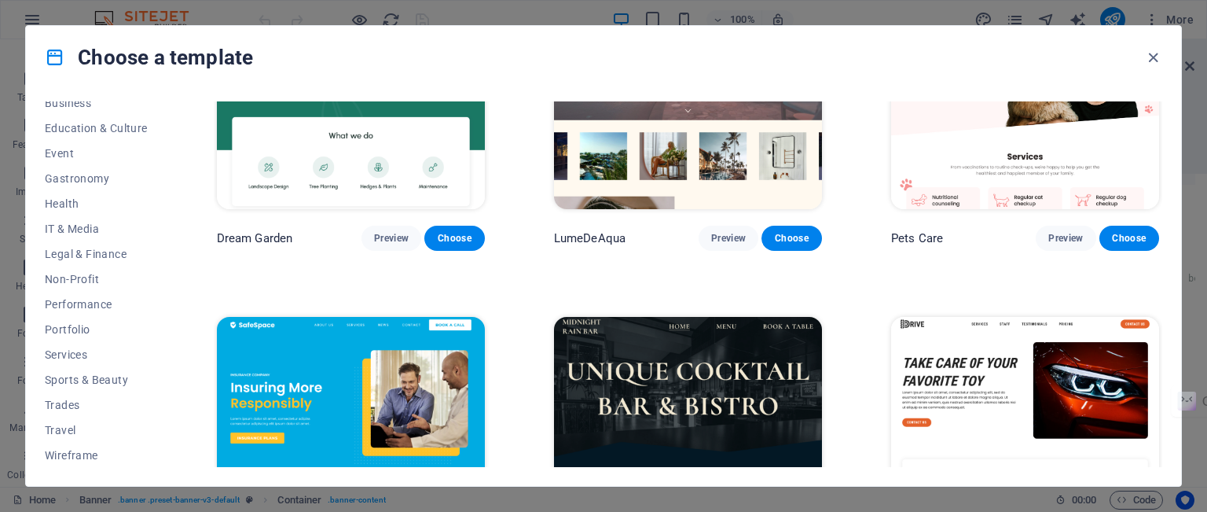
scroll to position [3379, 0]
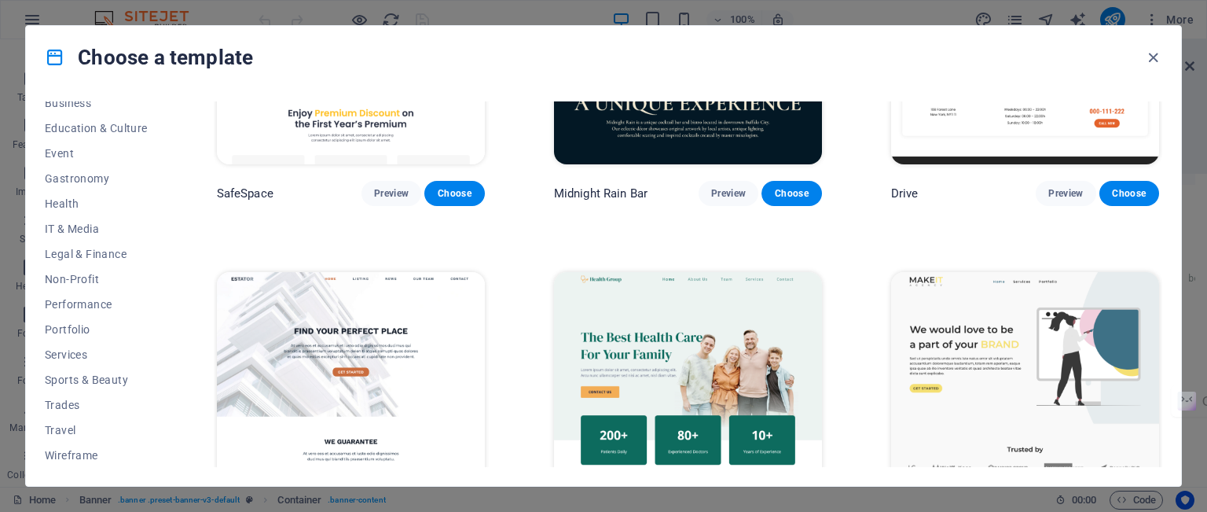
click at [1159, 56] on icon "button" at bounding box center [1153, 58] width 18 height 18
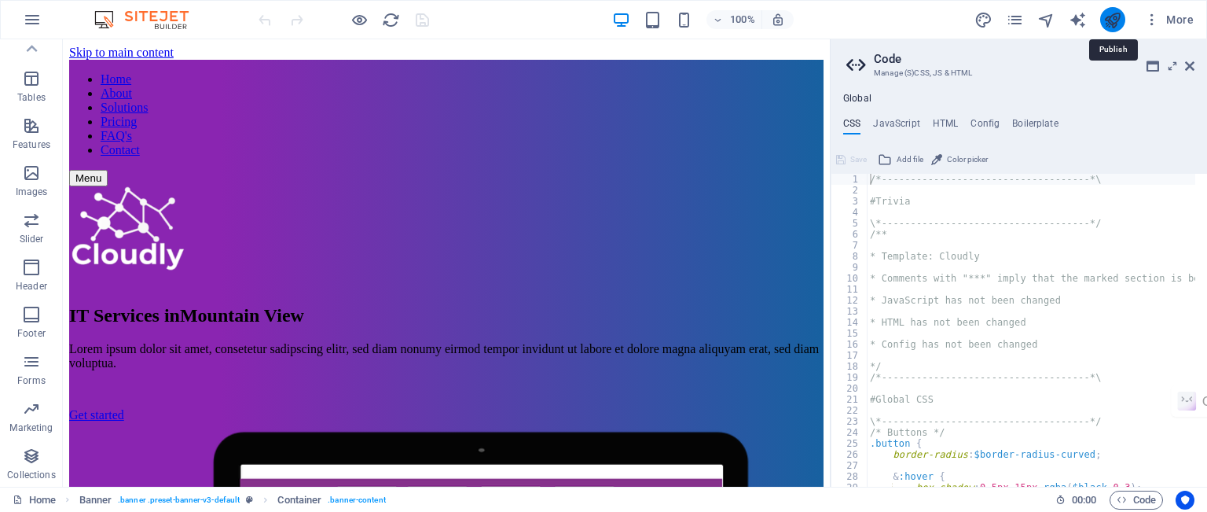
click at [1114, 25] on icon "publish" at bounding box center [1112, 20] width 18 height 18
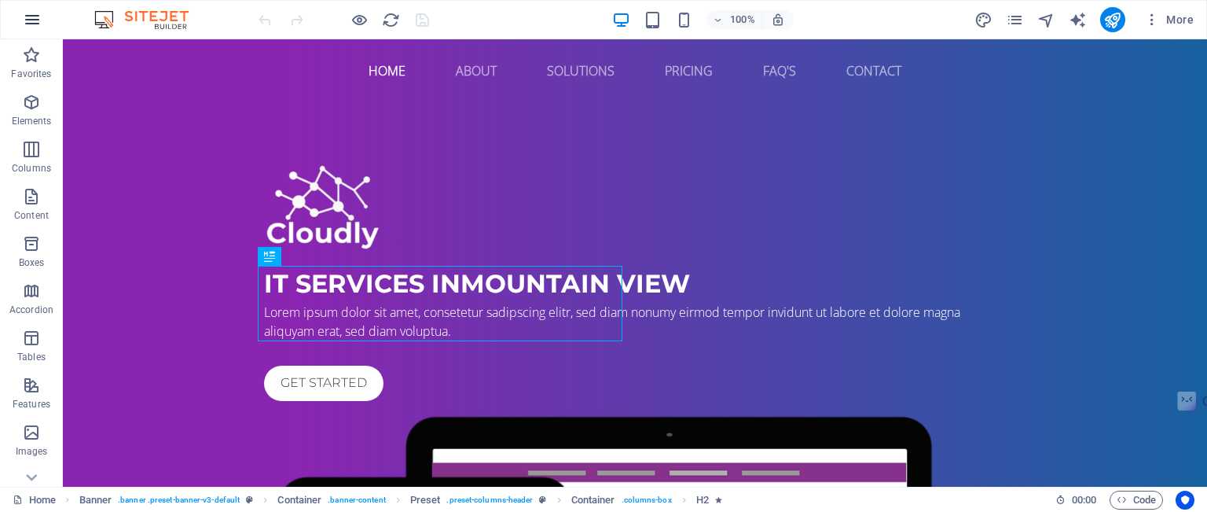
click at [31, 18] on icon "button" at bounding box center [32, 19] width 19 height 19
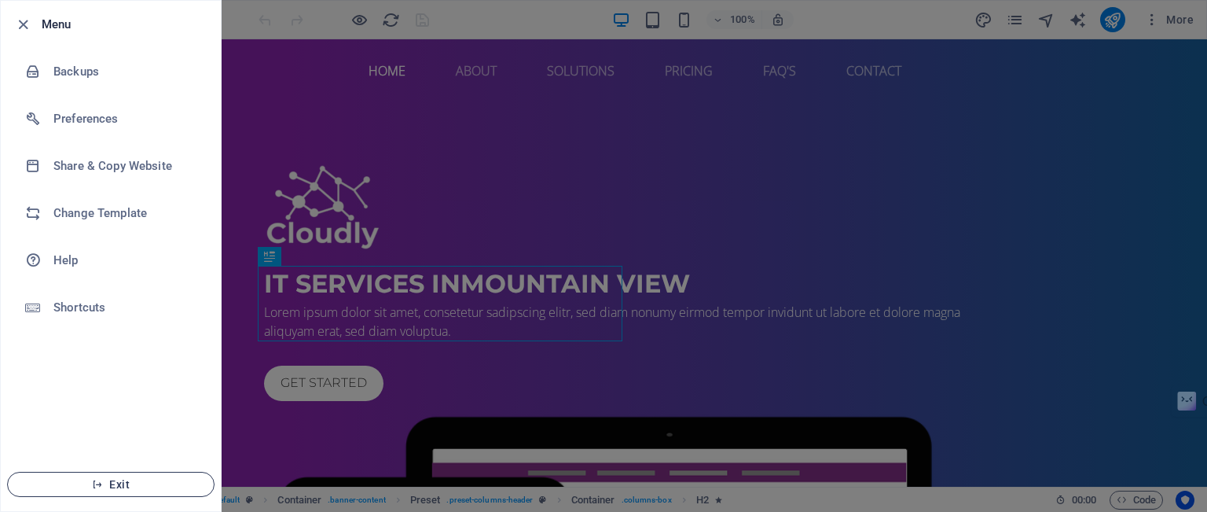
click at [123, 483] on span "Exit" at bounding box center [110, 484] width 181 height 13
